Goal: Information Seeking & Learning: Learn about a topic

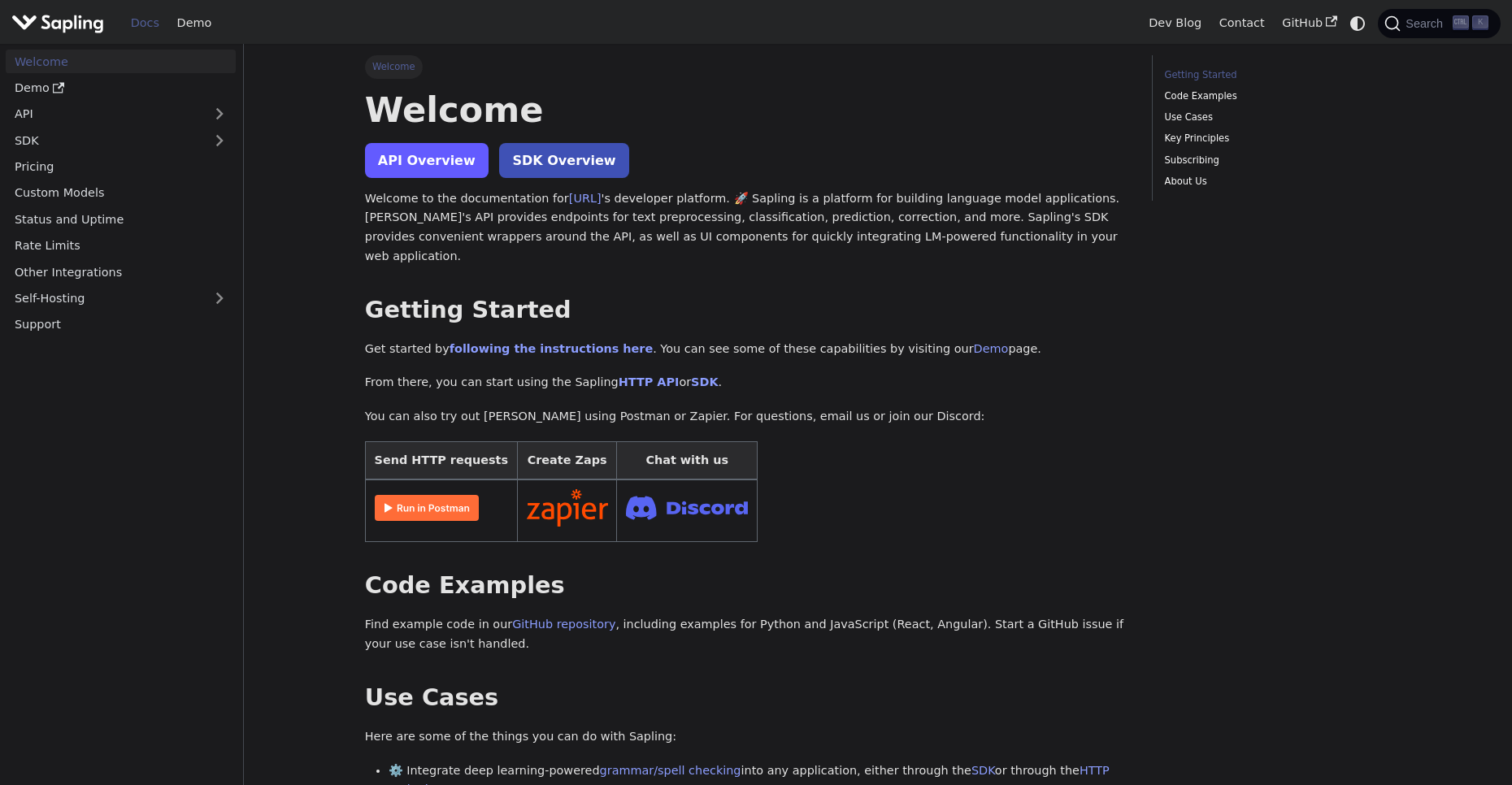
click at [442, 168] on link "API Overview" at bounding box center [426, 160] width 124 height 35
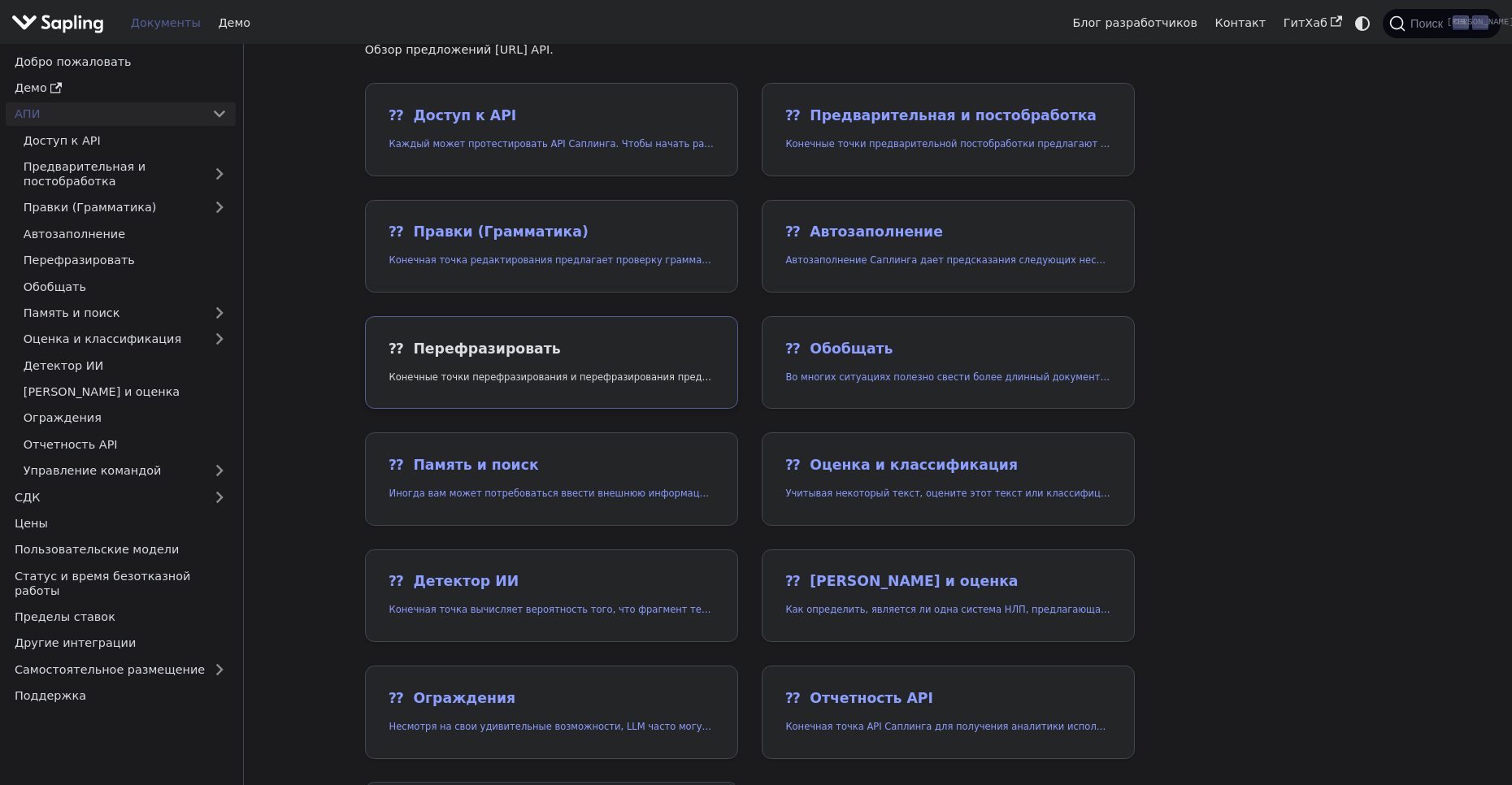
scroll to position [81, 0]
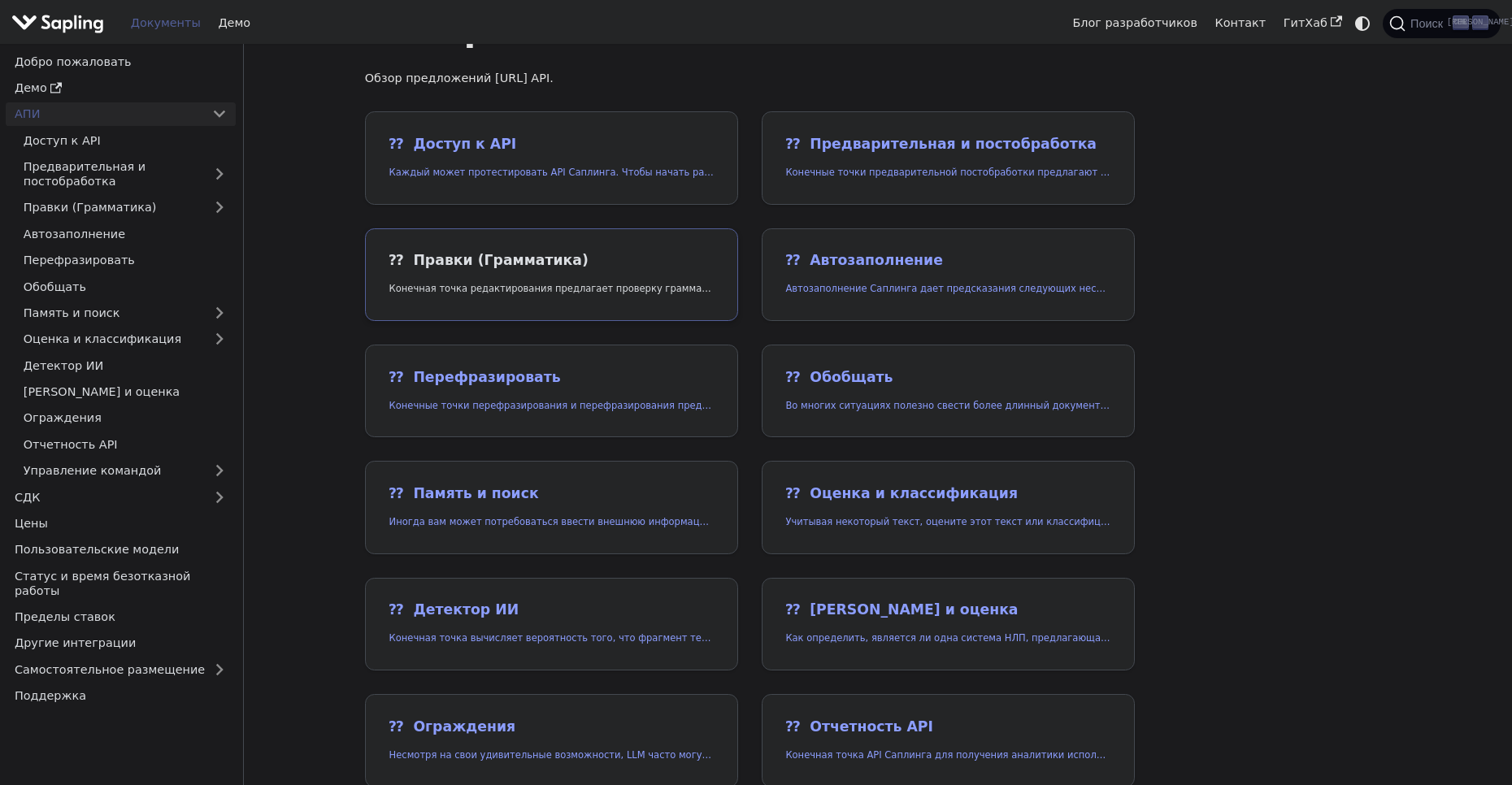
click at [544, 258] on h2 "⁇ ️ Правки (Грамматика)" at bounding box center [552, 260] width 325 height 18
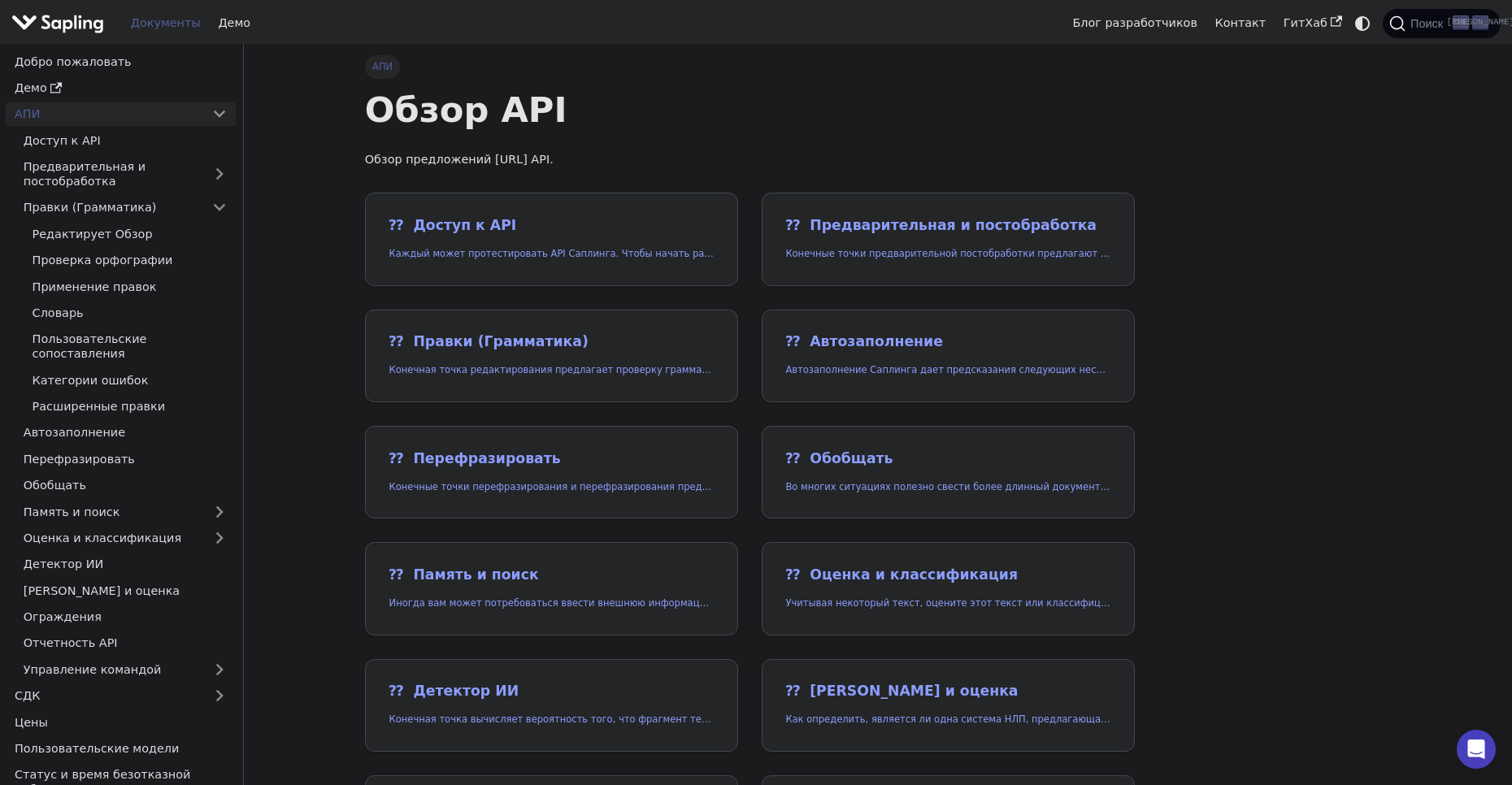
scroll to position [81, 0]
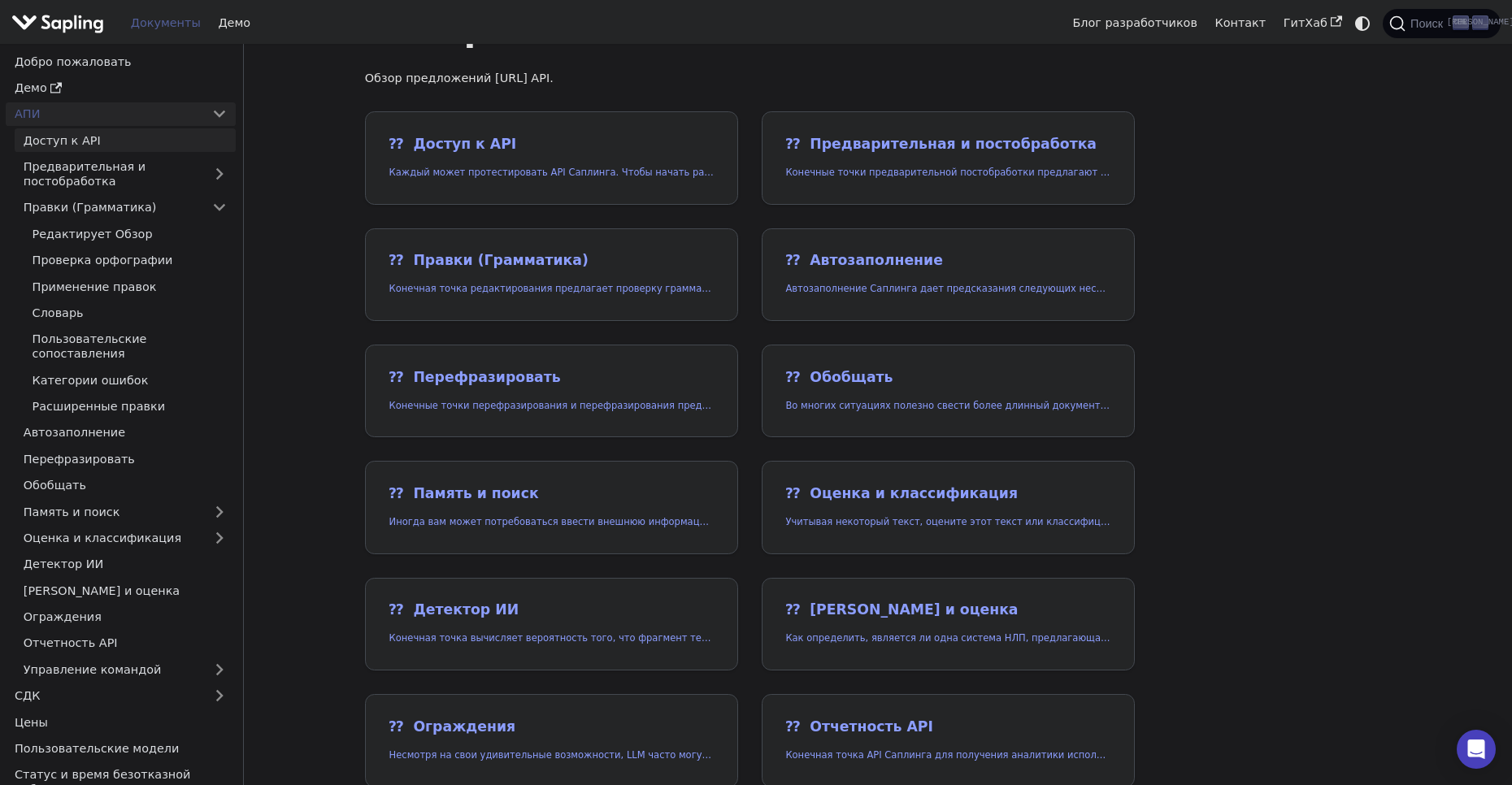
click at [153, 141] on link "Доступ к API" at bounding box center [125, 140] width 221 height 23
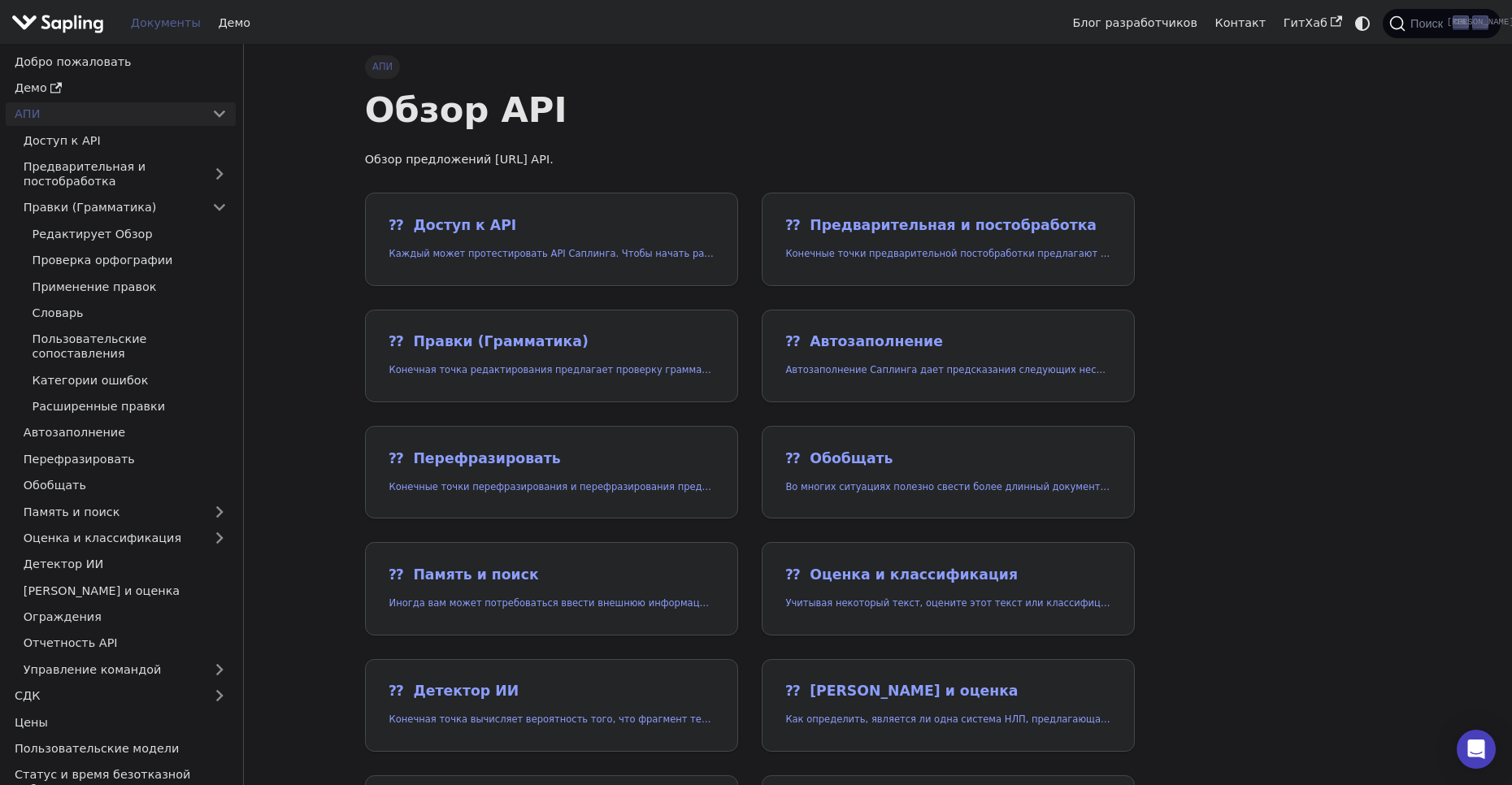
scroll to position [81, 0]
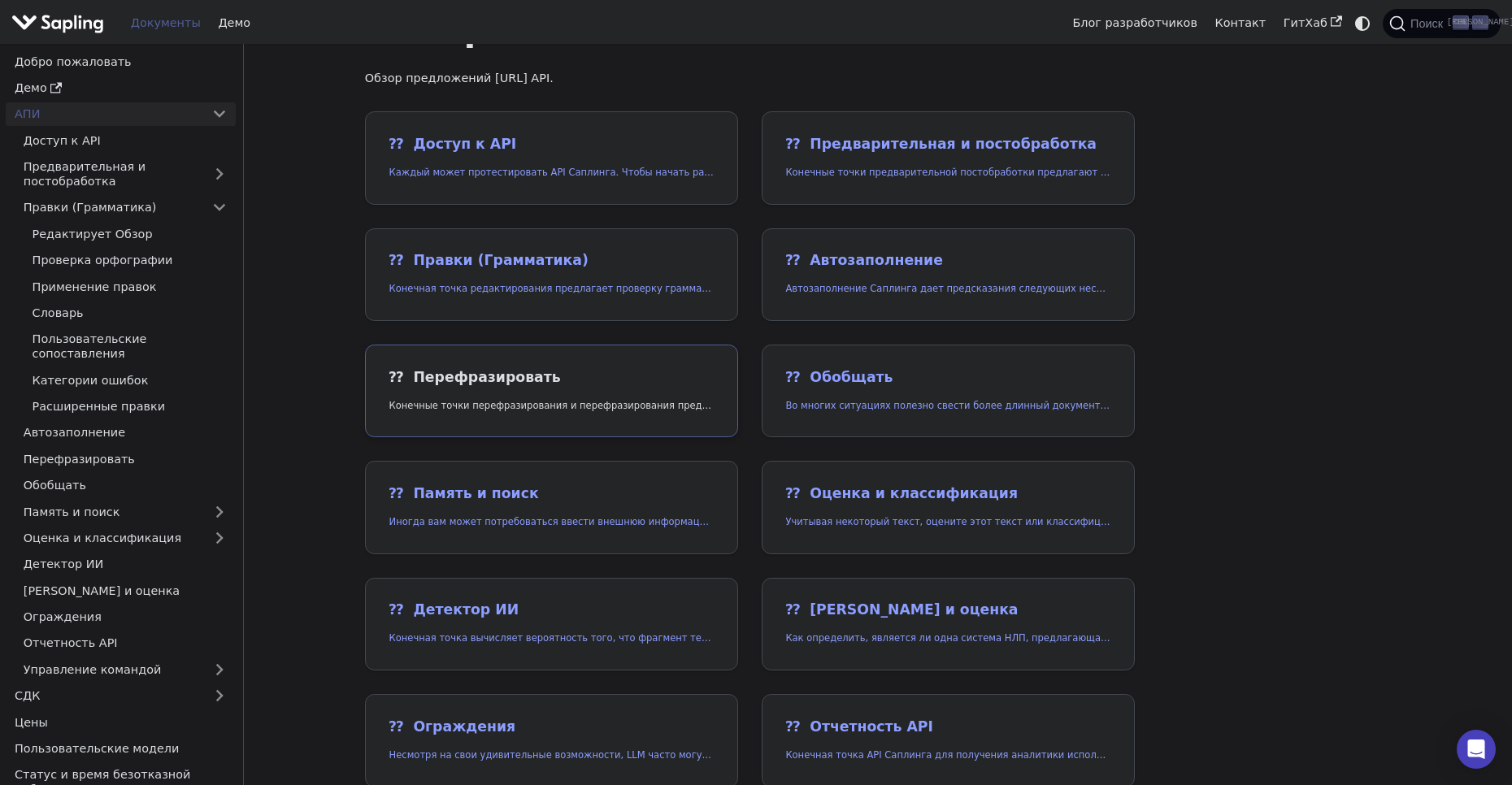
click at [605, 371] on h2 "⁇ ️ Перефразировать" at bounding box center [552, 378] width 325 height 18
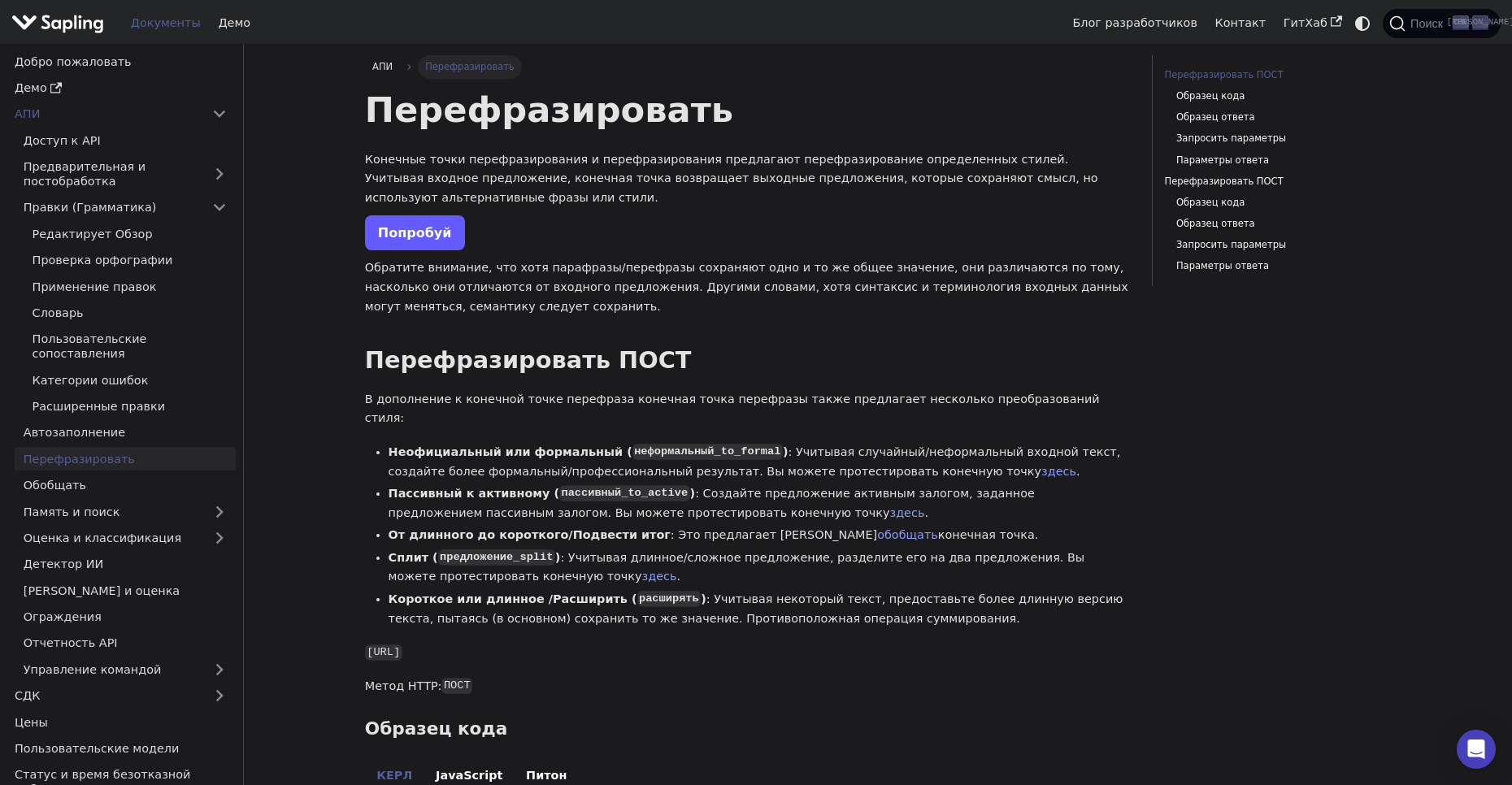
click at [434, 242] on link "Попробуй" at bounding box center [415, 232] width 100 height 35
click at [436, 236] on link "Попробуй" at bounding box center [415, 232] width 100 height 35
